Goal: Task Accomplishment & Management: Use online tool/utility

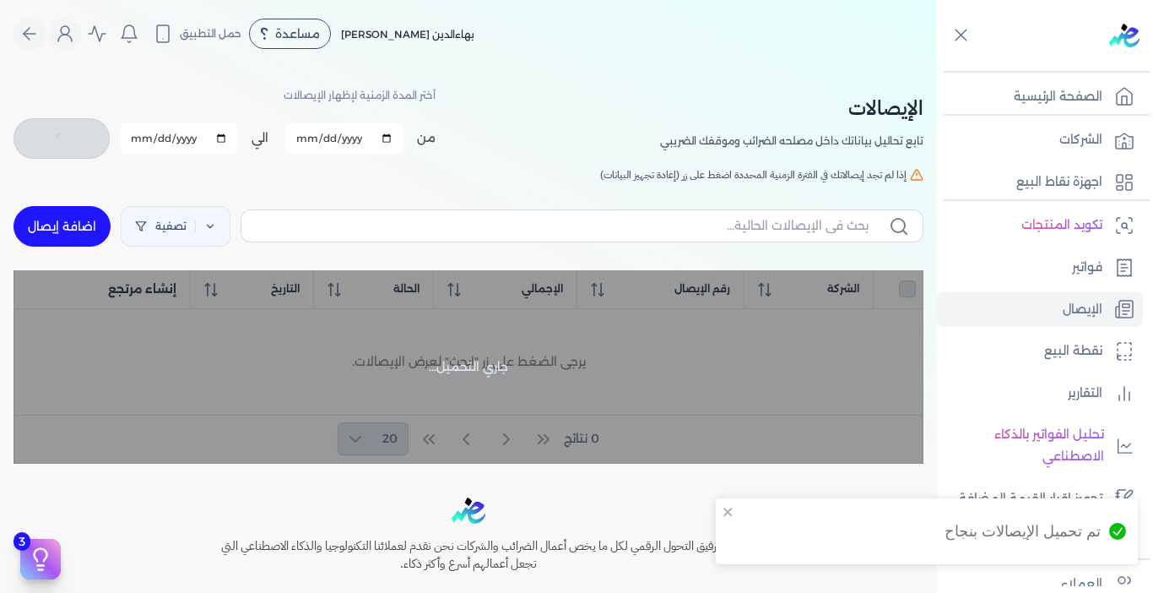
checkbox input "false"
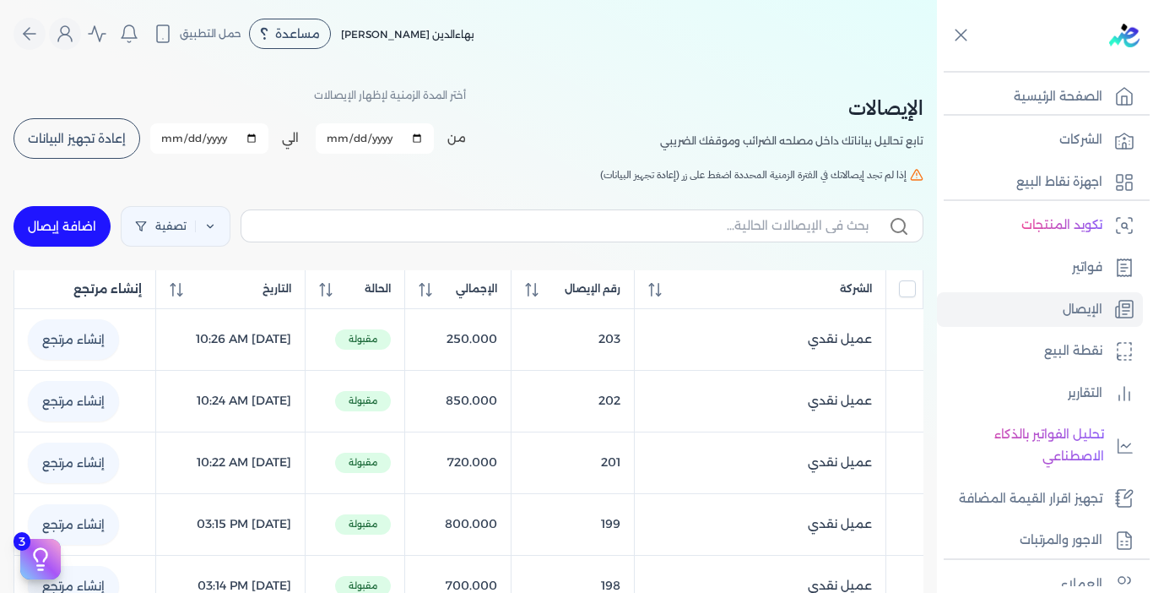
click at [79, 215] on link "اضافة إيصال" at bounding box center [62, 226] width 97 height 41
select select "EGP"
select select "EGS"
select select "B"
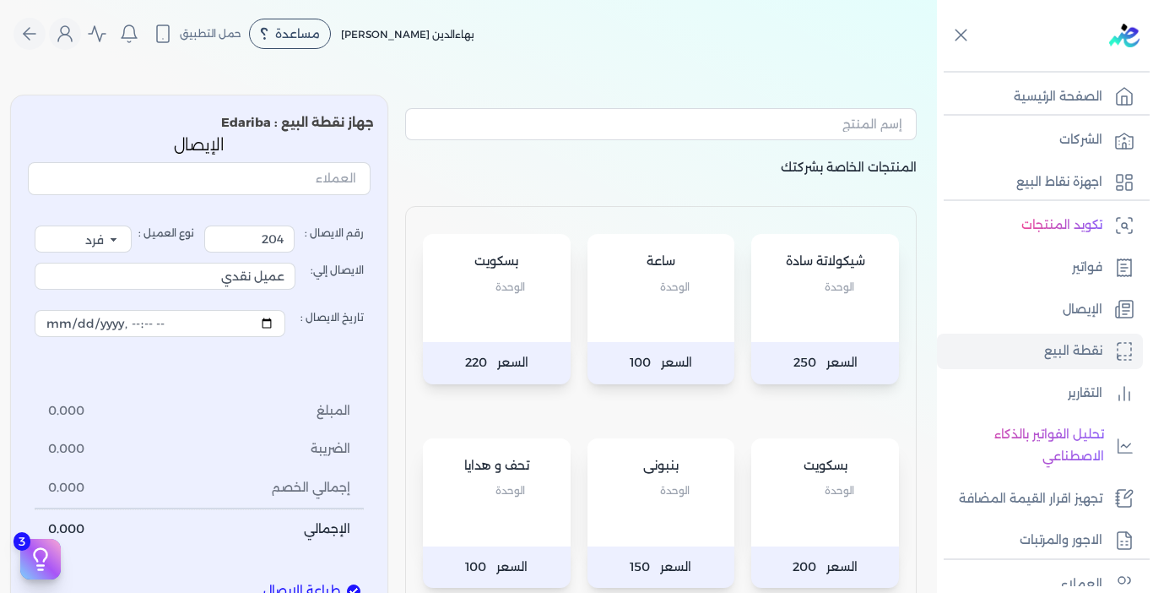
click at [858, 332] on div "شيكولاتة سادة الوحدة" at bounding box center [825, 288] width 148 height 108
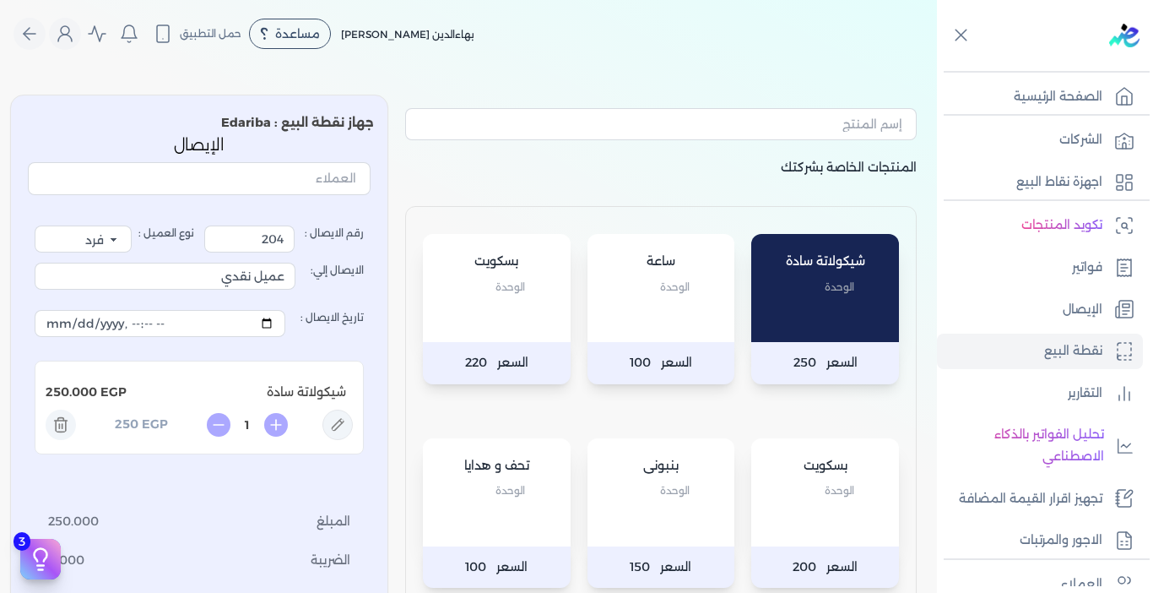
click at [858, 332] on div "شيكولاتة سادة الوحدة" at bounding box center [825, 288] width 148 height 108
type input "2"
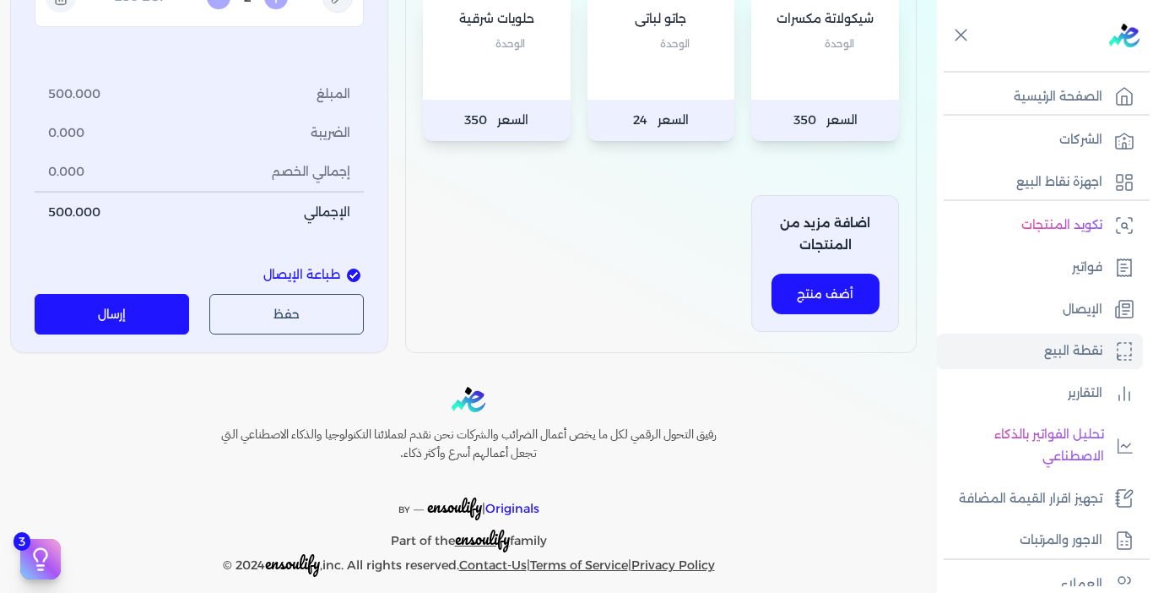
scroll to position [871, 0]
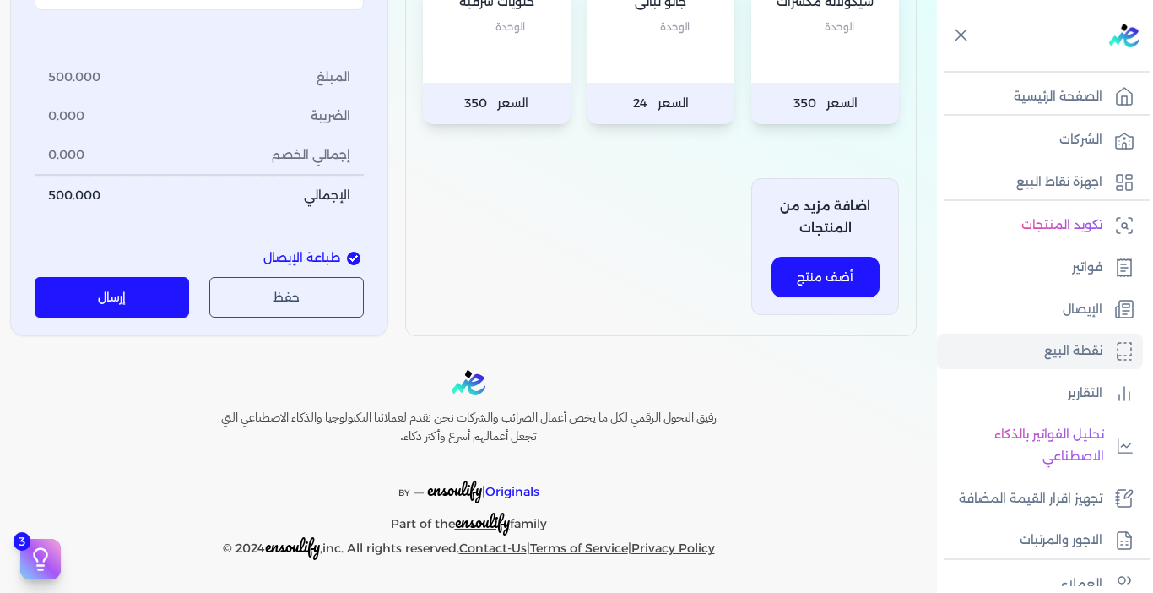
click at [127, 295] on button "إرسال" at bounding box center [112, 298] width 154 height 41
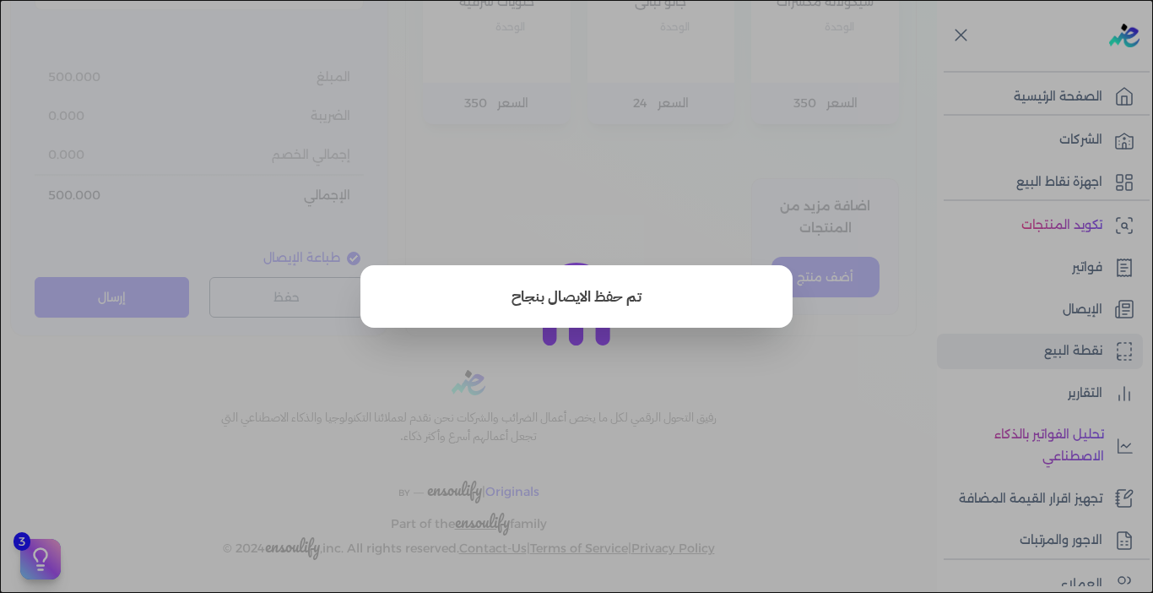
click at [657, 360] on button "close" at bounding box center [576, 296] width 1153 height 593
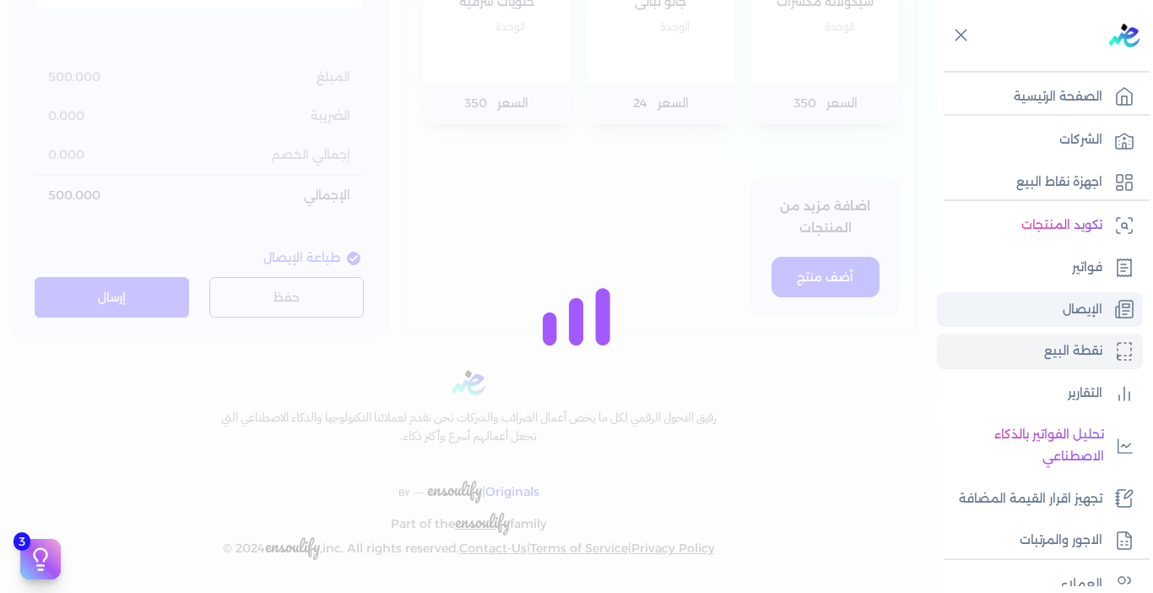
click at [1088, 316] on p "الإيصال" at bounding box center [1083, 310] width 40 height 22
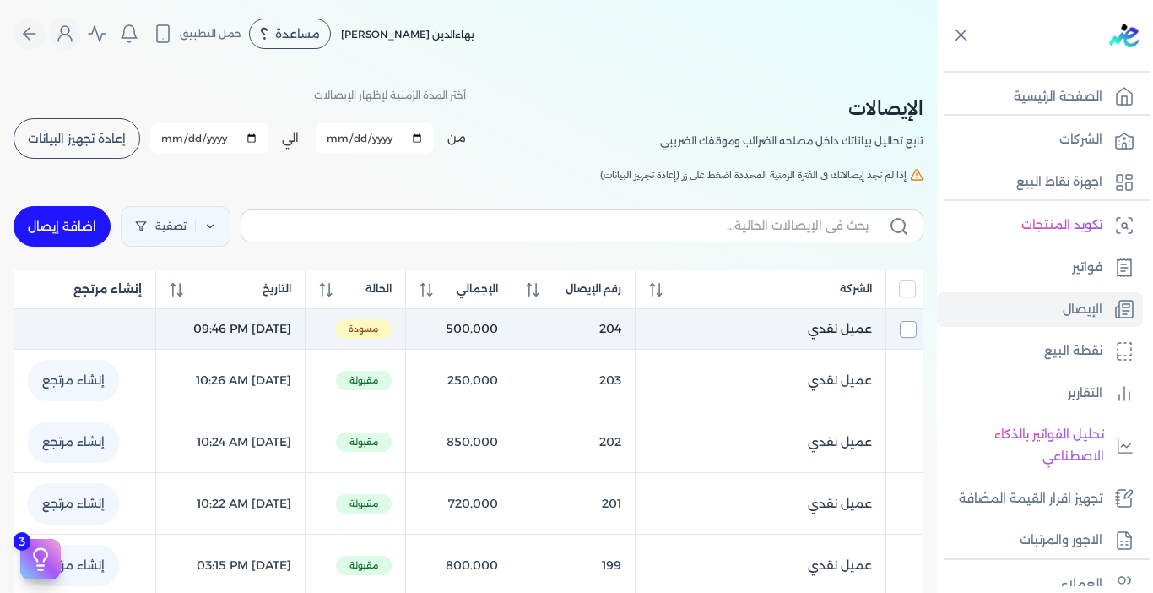
click at [913, 327] on input "checkbox" at bounding box center [908, 329] width 17 height 17
click at [905, 331] on input "checkbox" at bounding box center [908, 329] width 17 height 17
checkbox input "false"
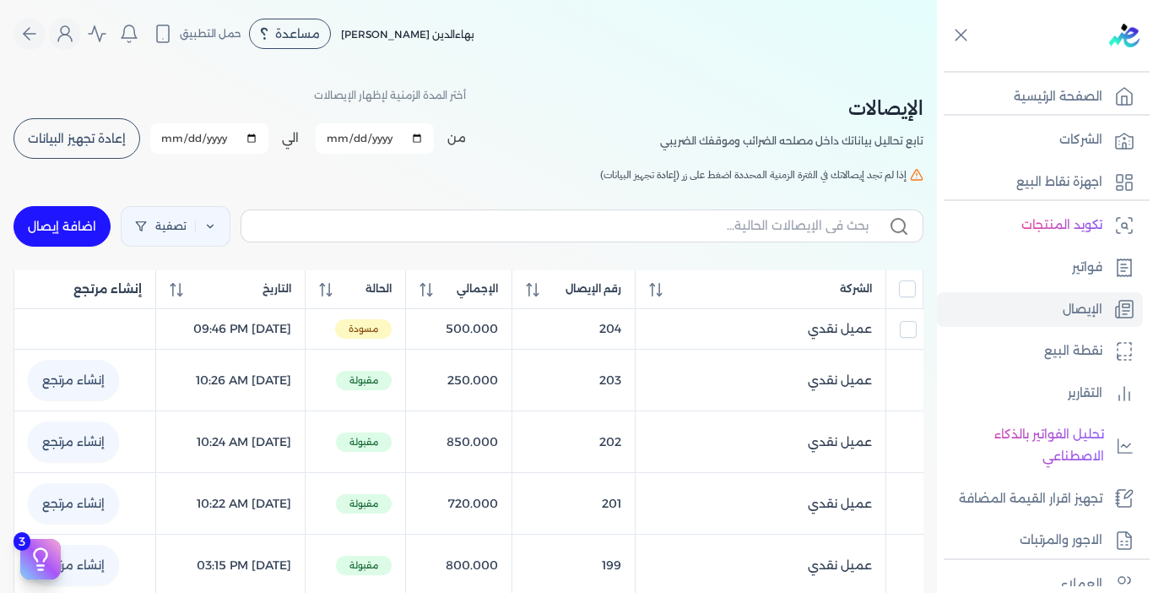
click at [79, 225] on link "اضافة إيصال" at bounding box center [62, 226] width 97 height 41
select select "EGP"
select select "EGS"
select select "B"
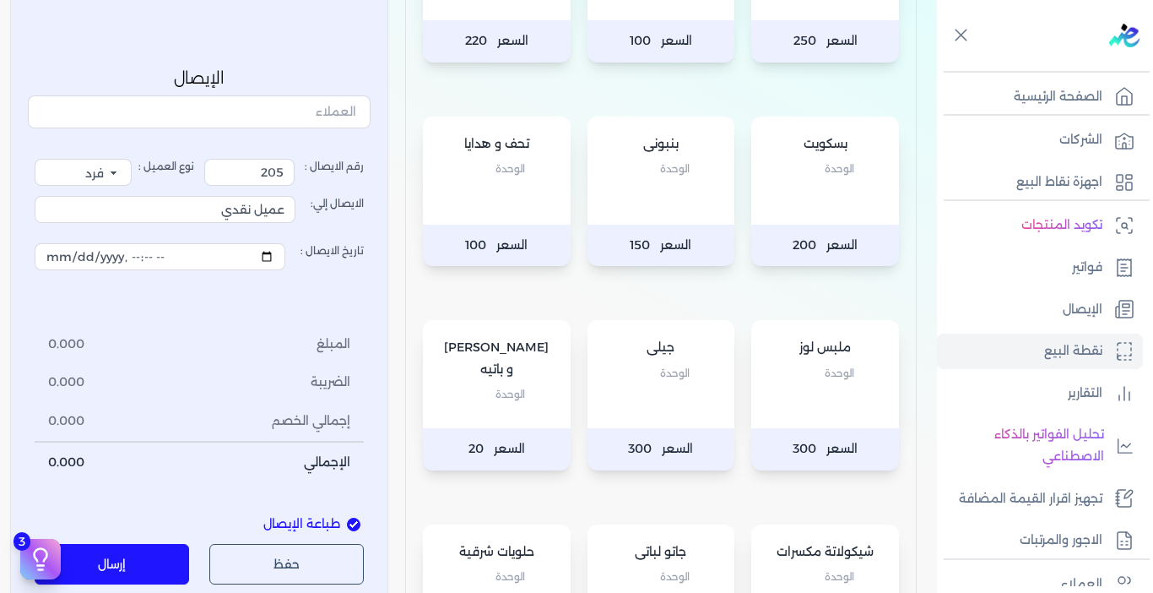
scroll to position [338, 0]
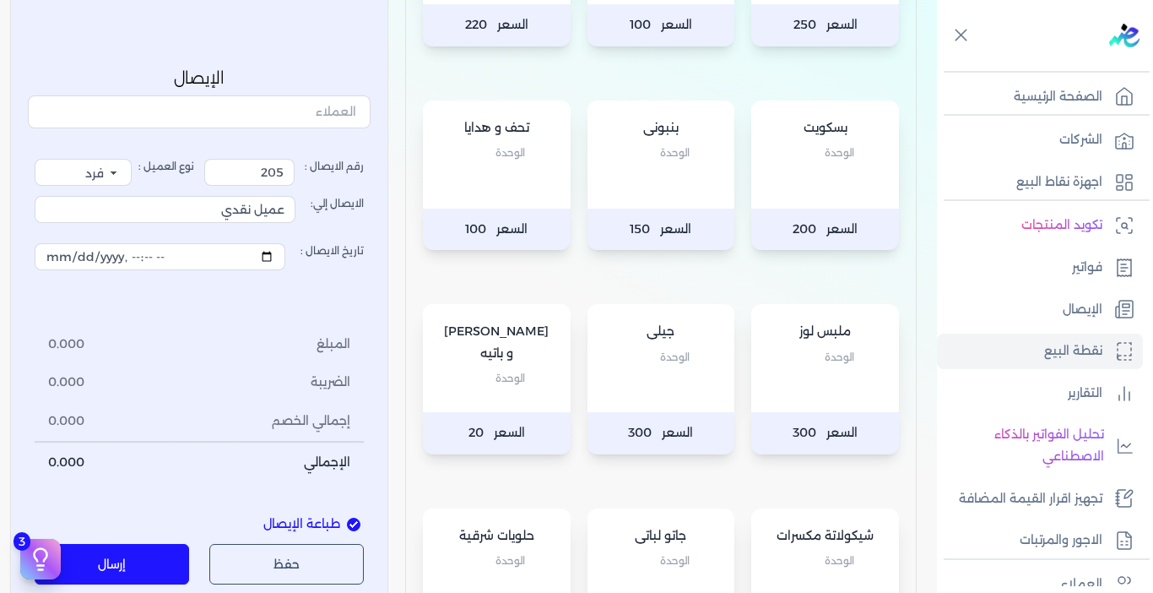
click at [528, 393] on div "[PERSON_NAME] و [PERSON_NAME]" at bounding box center [497, 358] width 148 height 108
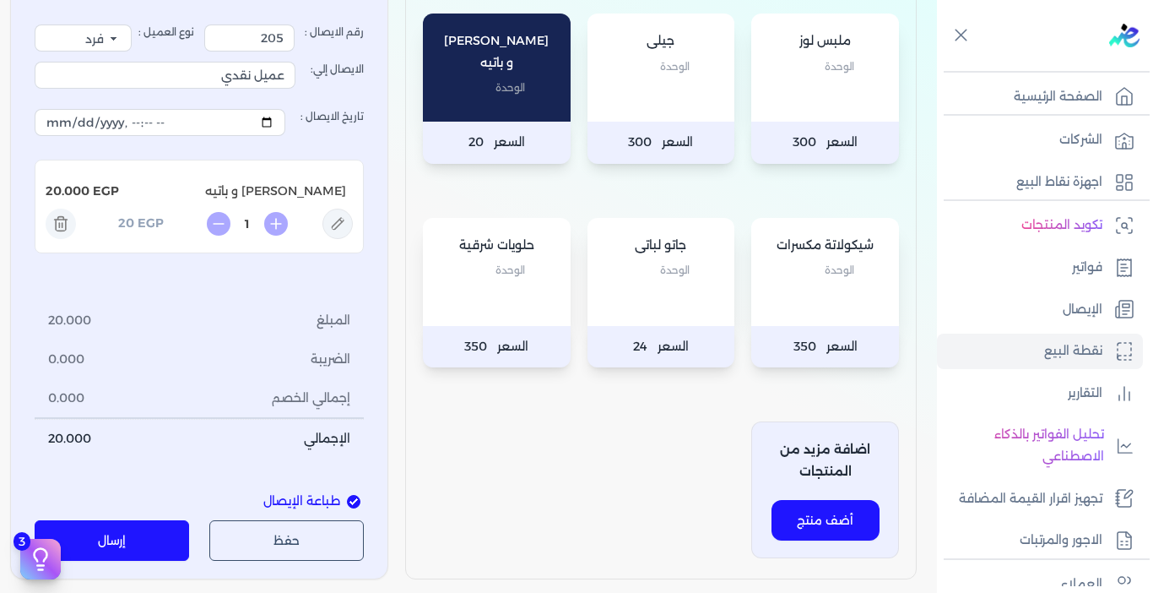
scroll to position [675, 0]
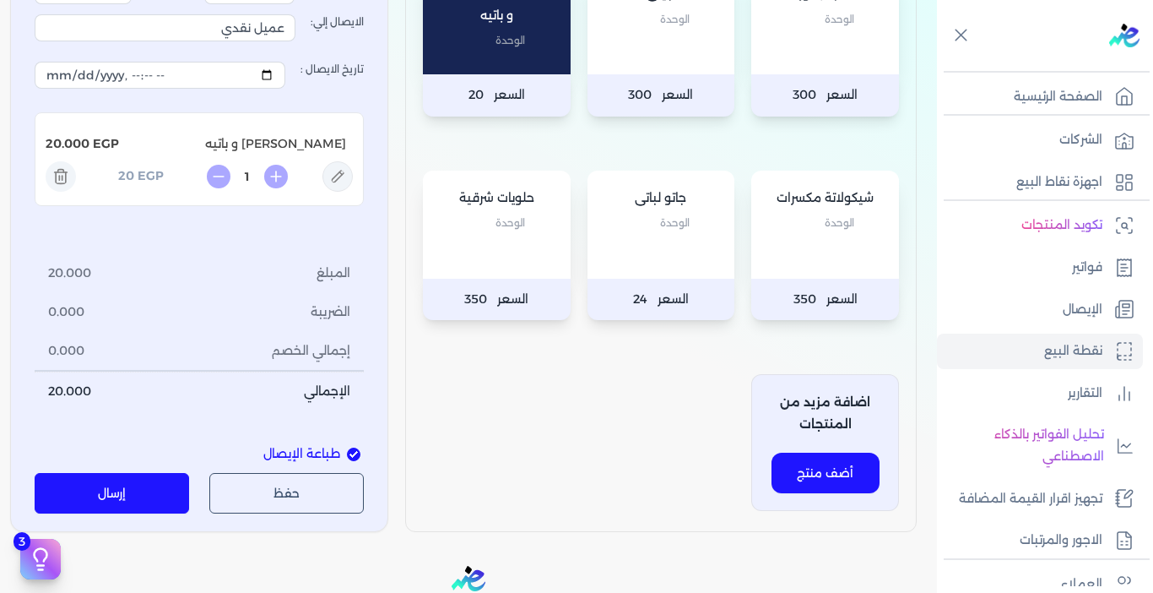
click at [123, 482] on button "إرسال" at bounding box center [112, 494] width 154 height 41
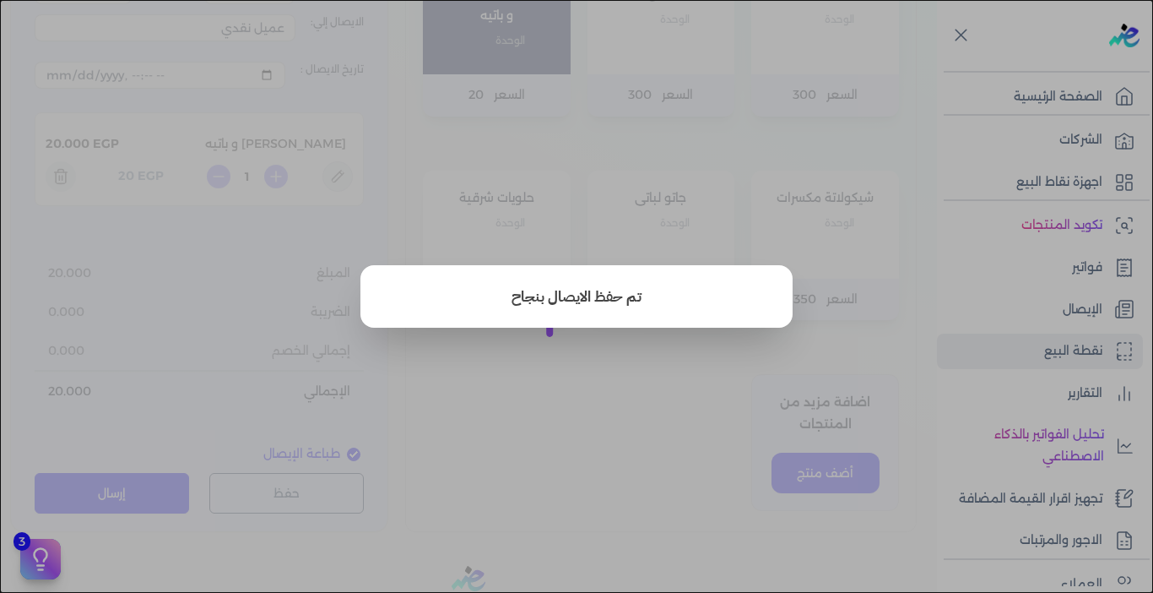
click at [623, 467] on button "close" at bounding box center [576, 296] width 1153 height 593
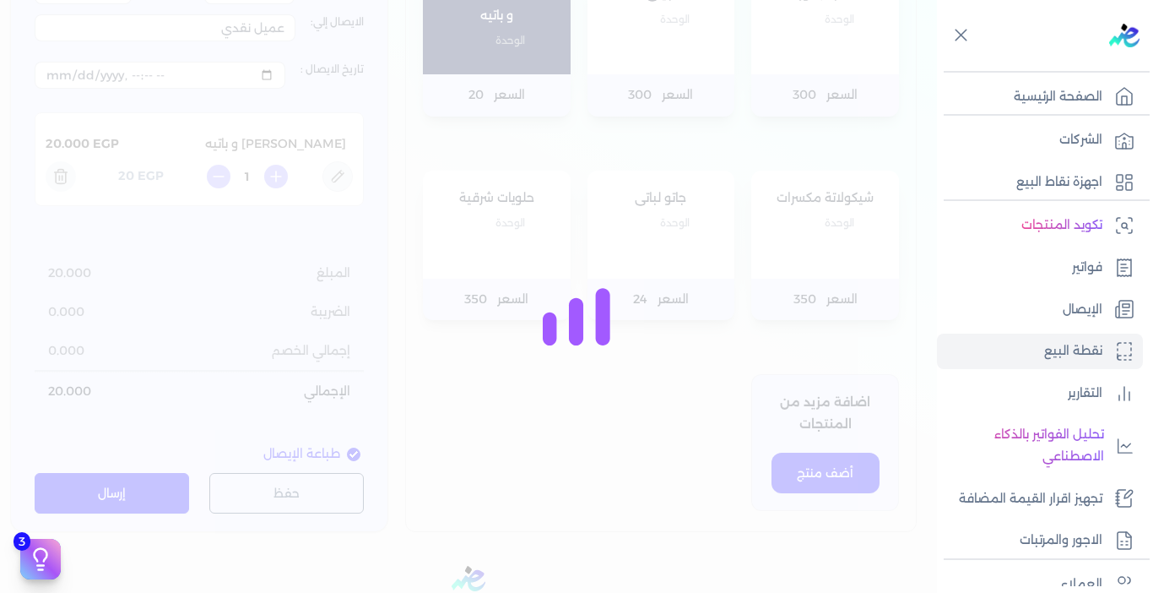
click at [623, 467] on div at bounding box center [576, 296] width 1153 height 593
click at [1102, 311] on link "الإيصال" at bounding box center [1040, 309] width 206 height 35
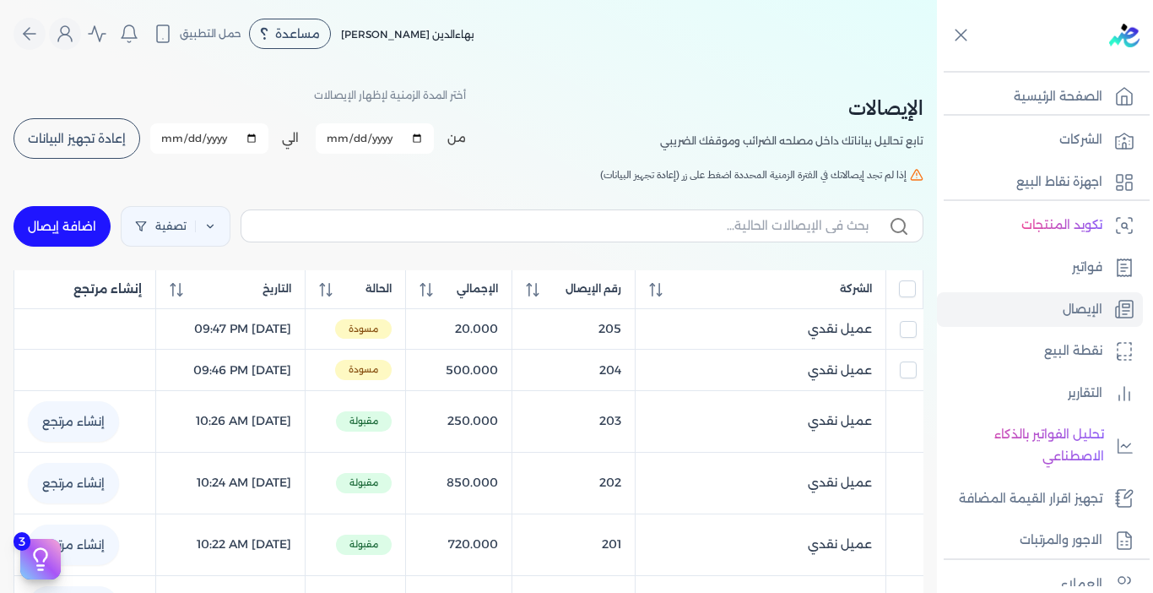
click at [94, 212] on link "اضافة إيصال" at bounding box center [62, 226] width 97 height 41
select select "EGP"
select select "EGS"
select select "B"
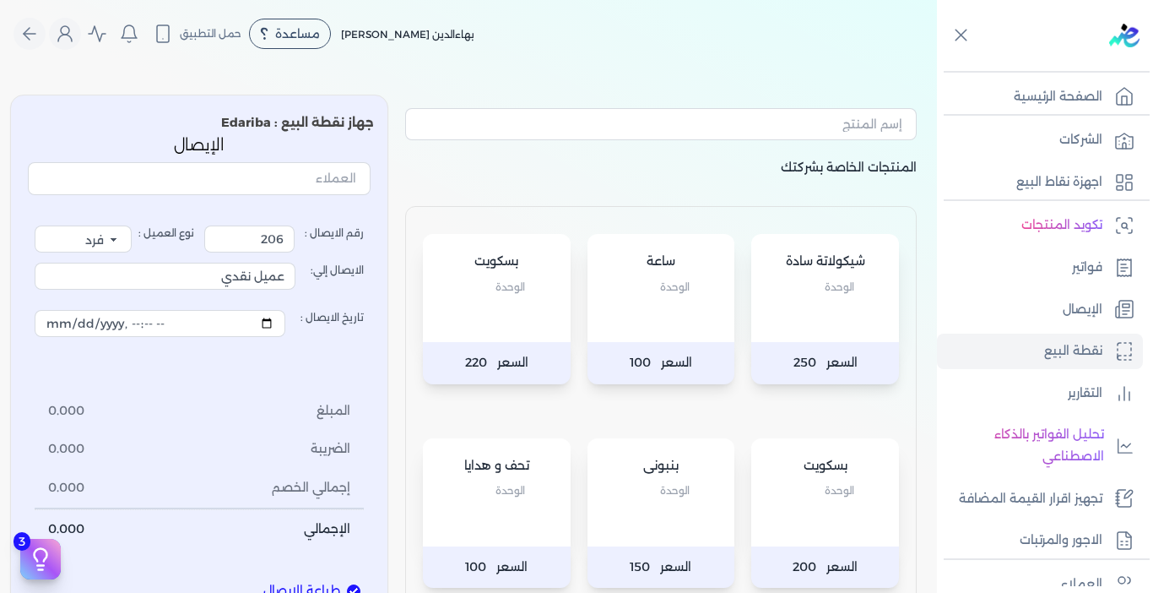
click at [517, 329] on div "بسكويت الوحدة" at bounding box center [497, 288] width 148 height 108
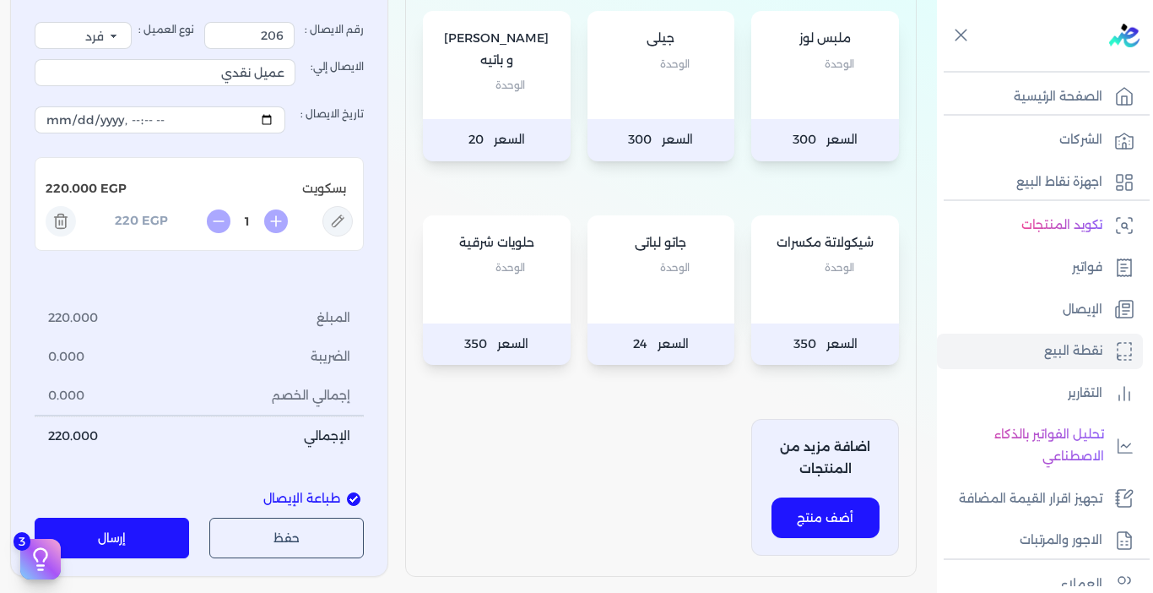
scroll to position [675, 0]
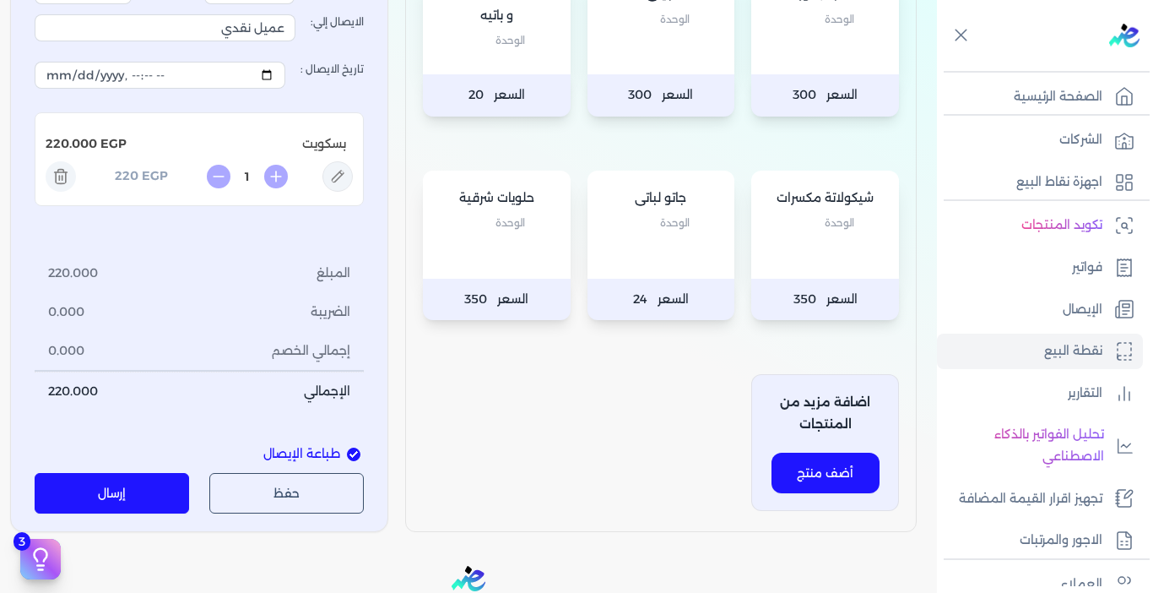
click at [151, 484] on button "إرسال" at bounding box center [112, 494] width 154 height 41
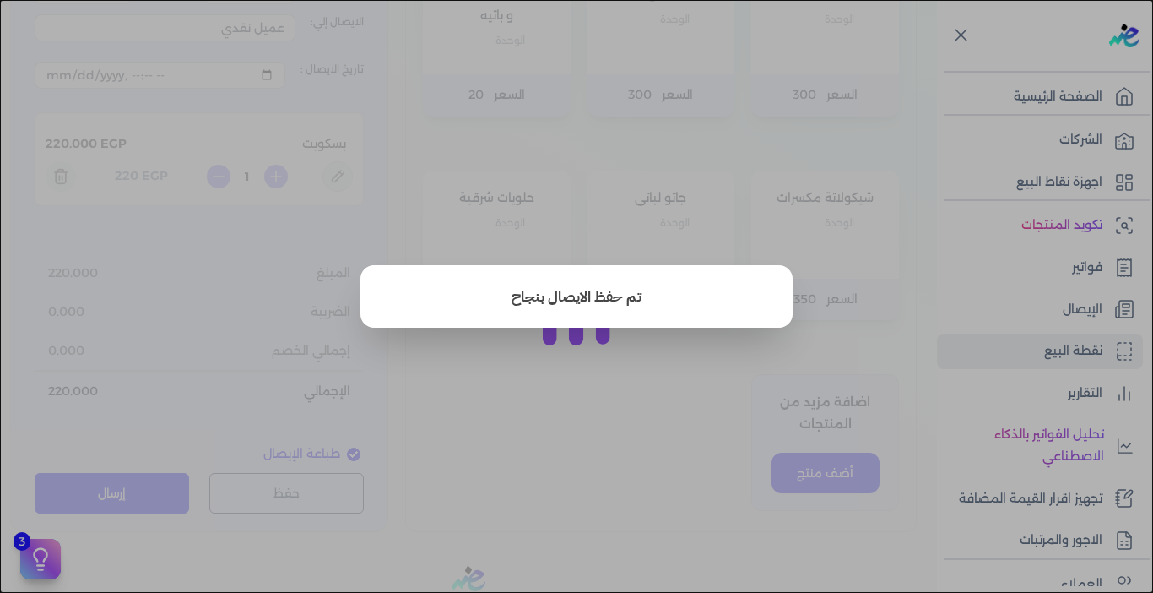
click at [561, 434] on button "close" at bounding box center [576, 296] width 1153 height 593
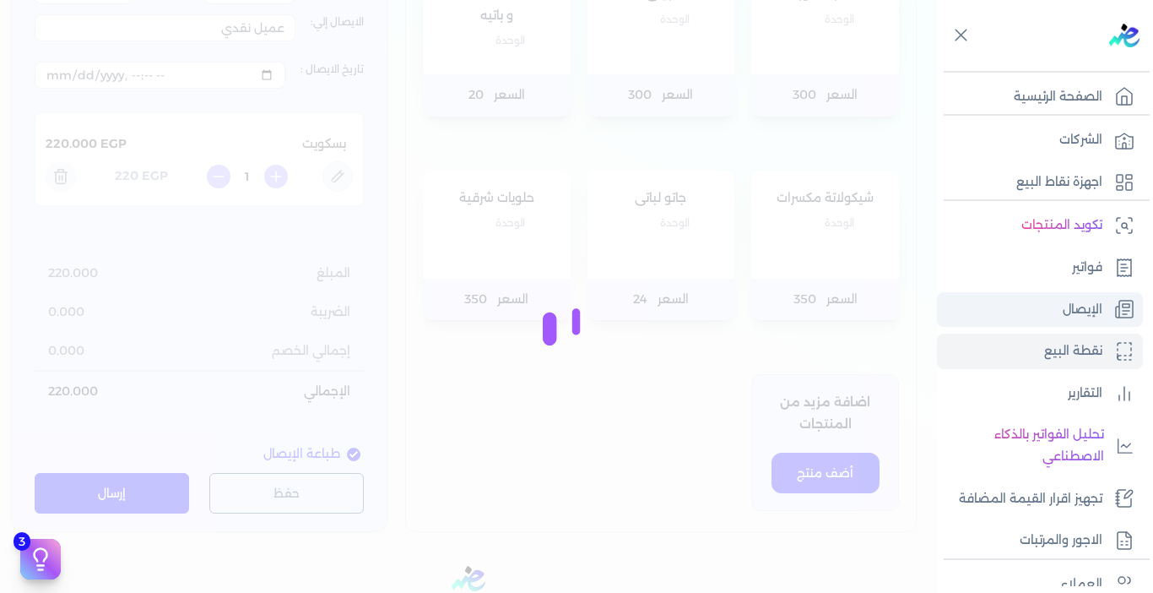
click at [1096, 304] on p "الإيصال" at bounding box center [1083, 310] width 40 height 22
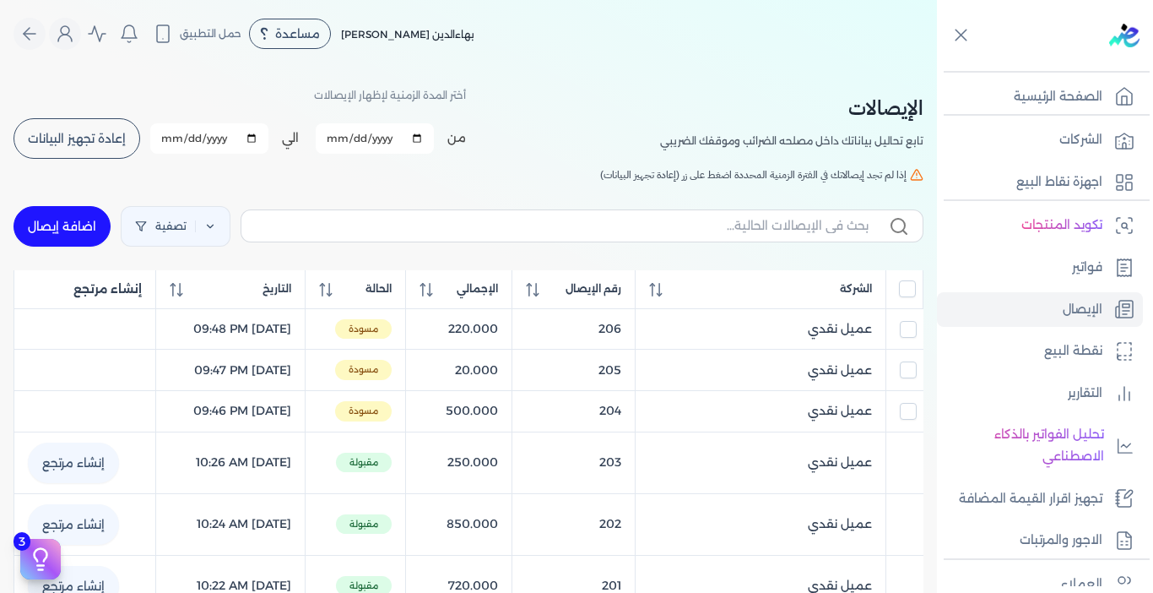
click at [37, 225] on link "اضافة إيصال" at bounding box center [62, 226] width 97 height 41
select select "EGP"
select select "EGS"
select select "B"
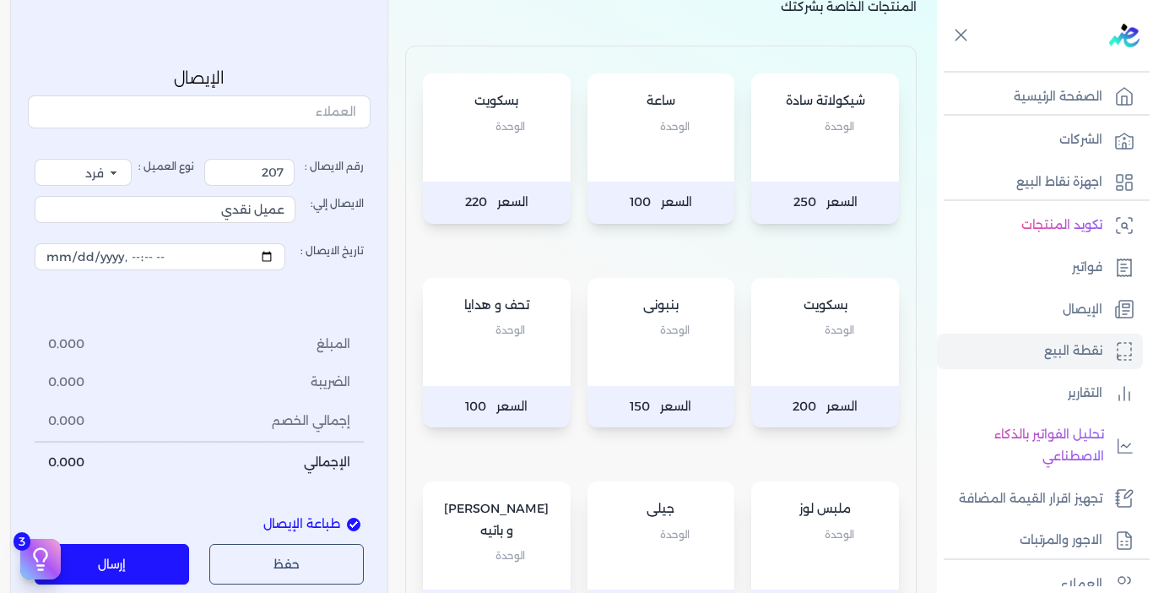
scroll to position [169, 0]
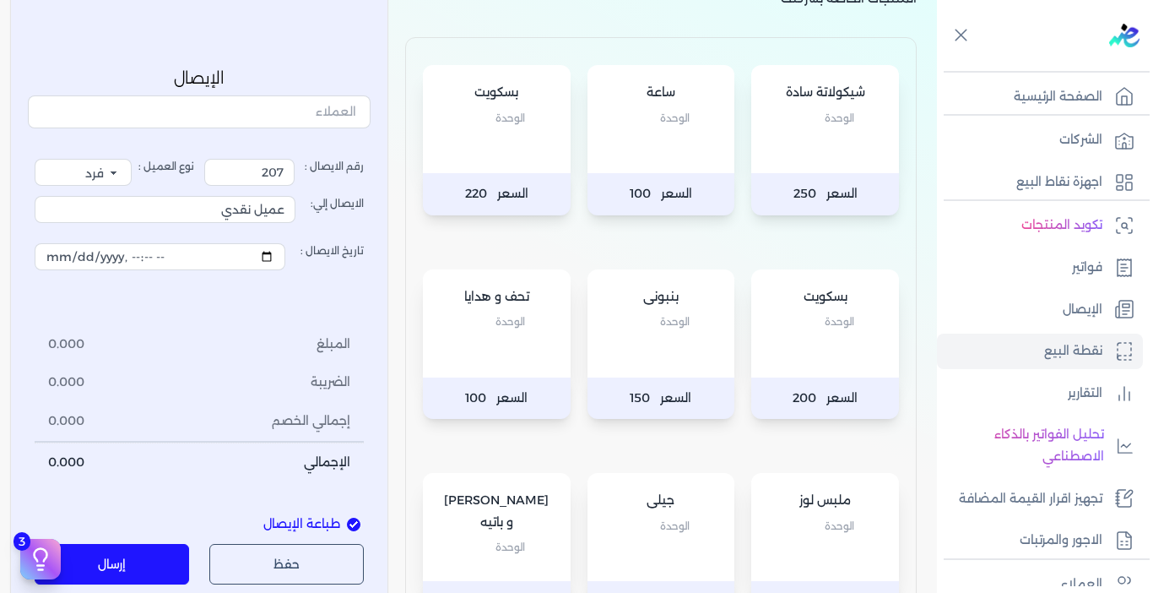
click at [845, 344] on div "بسكويت الوحدة" at bounding box center [825, 323] width 148 height 108
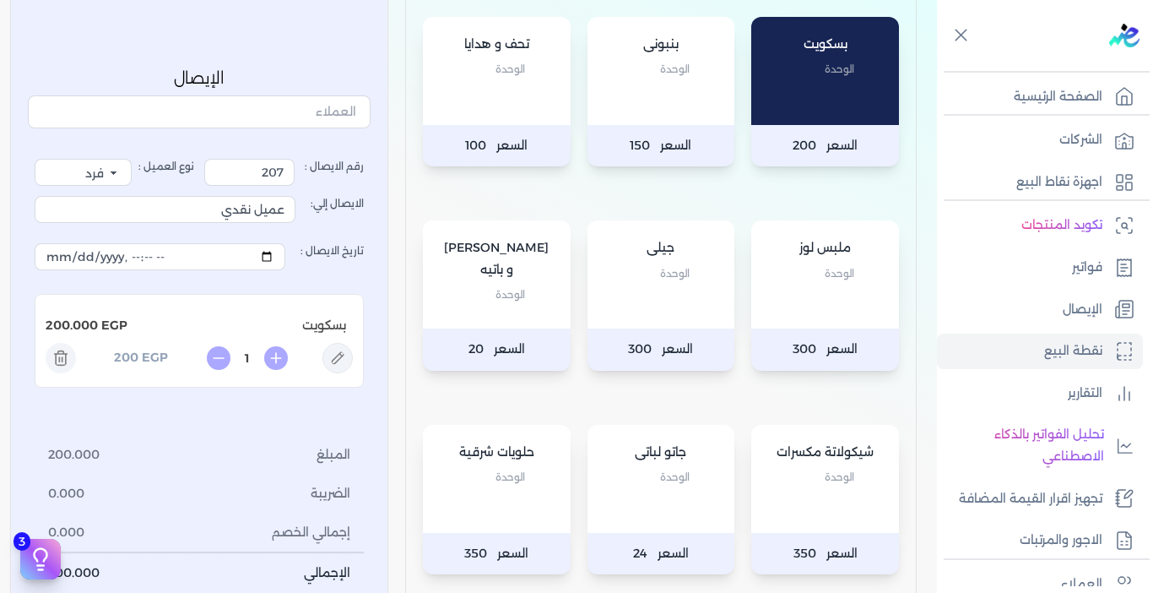
scroll to position [422, 0]
click at [510, 328] on p "السعر 20" at bounding box center [497, 349] width 148 height 42
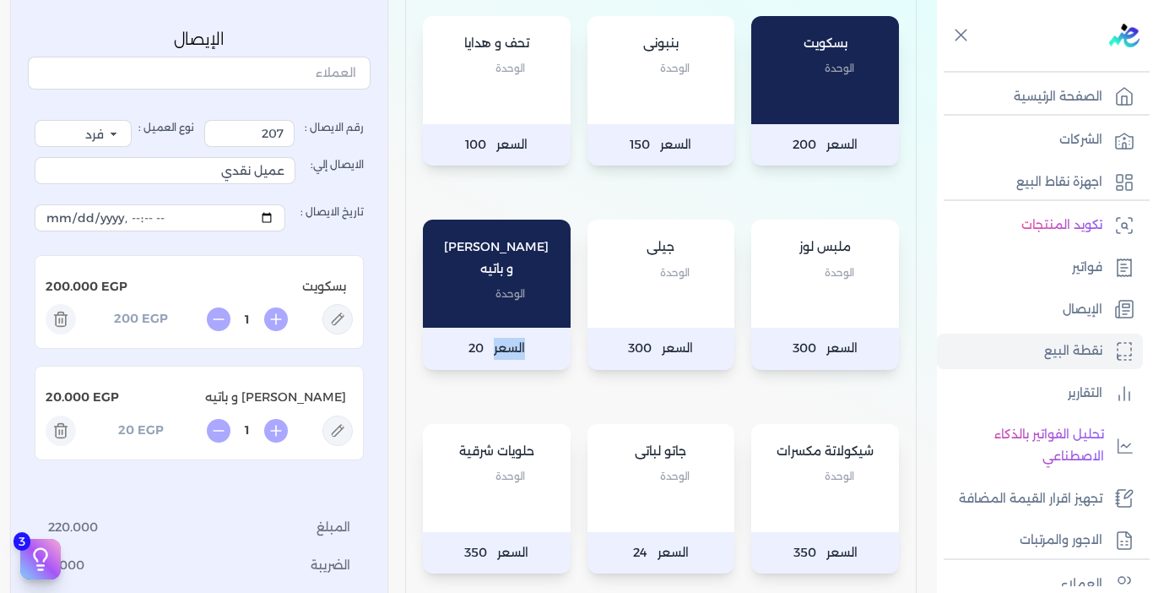
click at [510, 328] on p "السعر 20" at bounding box center [497, 349] width 148 height 42
type input "3"
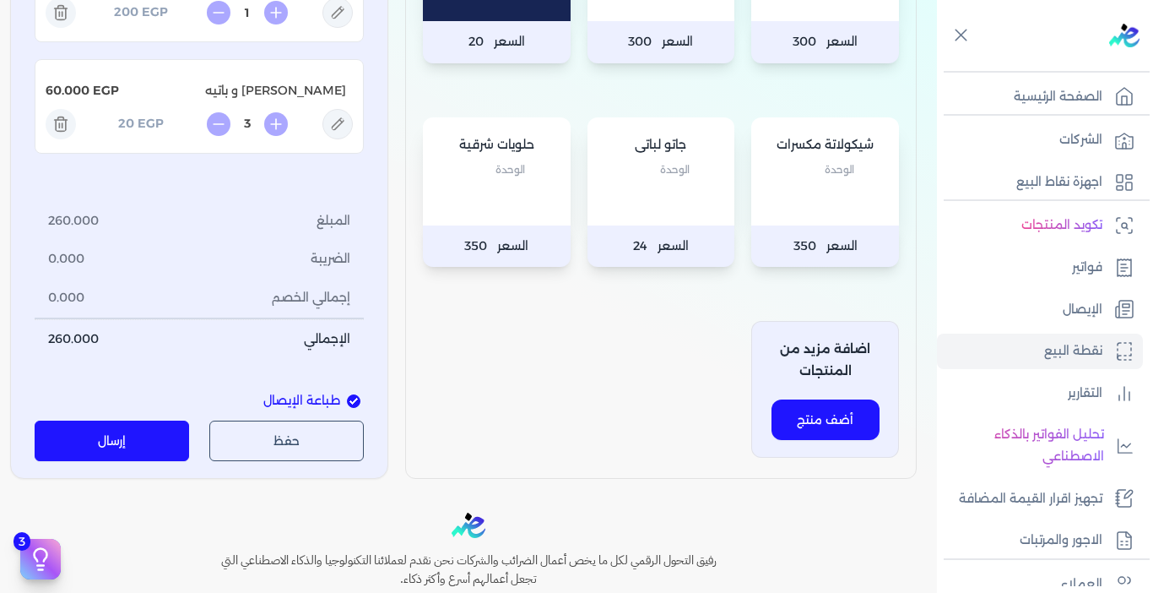
scroll to position [760, 0]
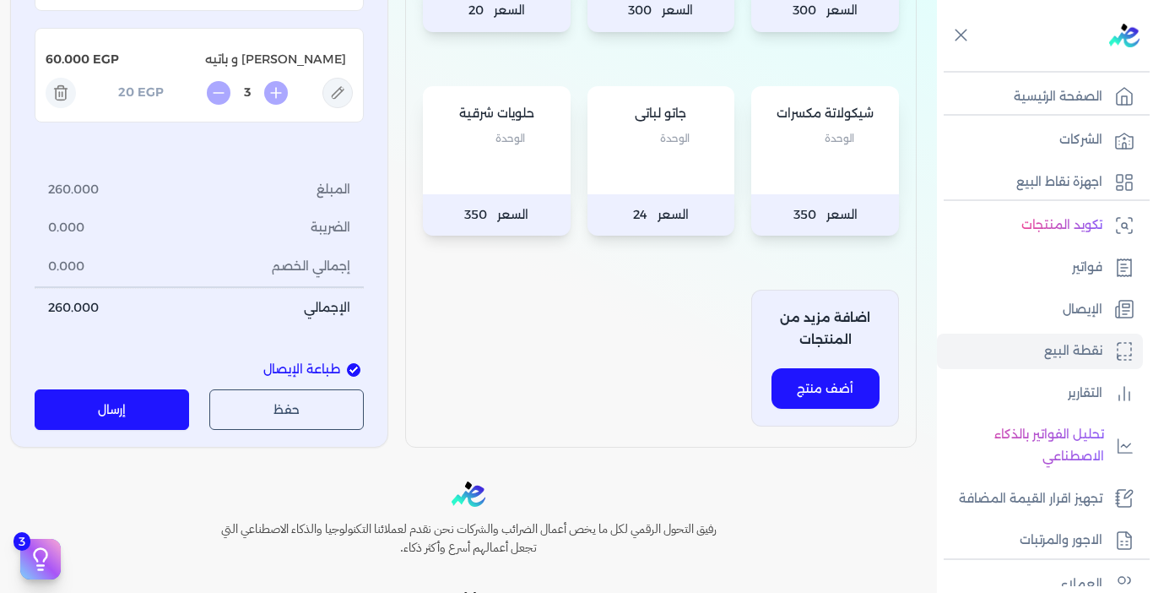
click at [132, 396] on button "إرسال" at bounding box center [112, 409] width 154 height 41
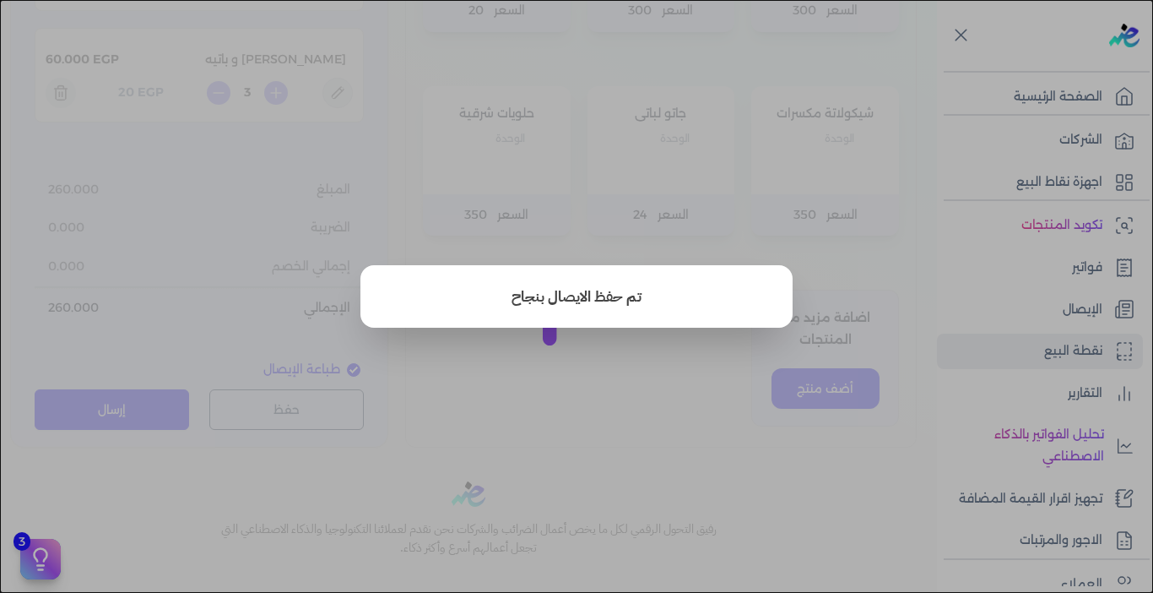
click at [720, 437] on button "close" at bounding box center [576, 296] width 1153 height 593
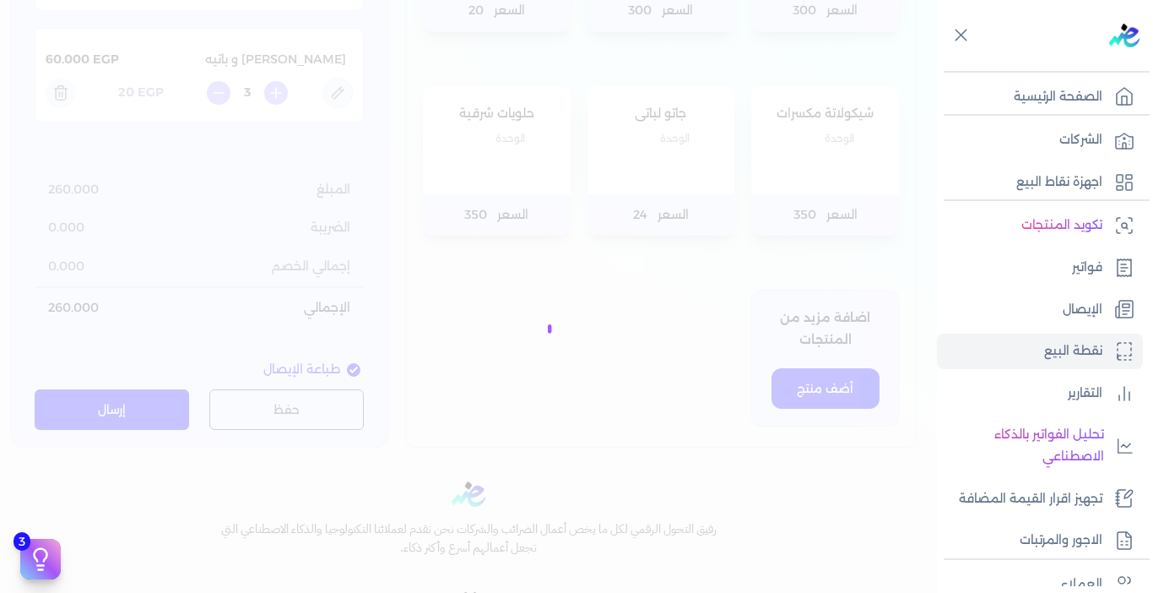
click at [633, 444] on div at bounding box center [576, 296] width 1153 height 593
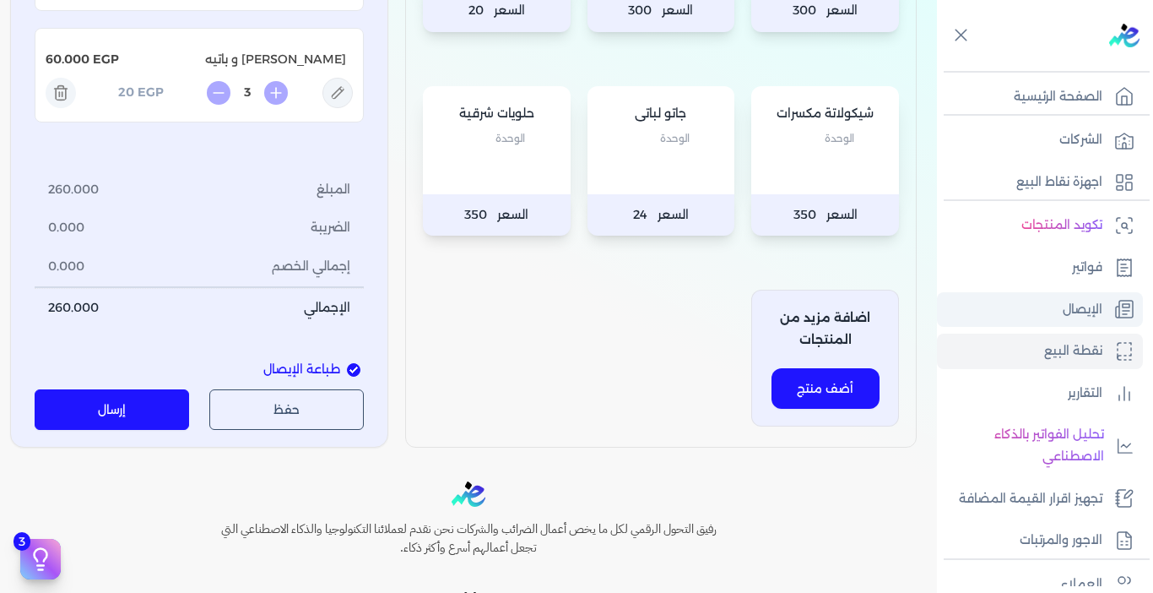
click at [1096, 313] on p "الإيصال" at bounding box center [1083, 310] width 40 height 22
